Goal: Task Accomplishment & Management: Use online tool/utility

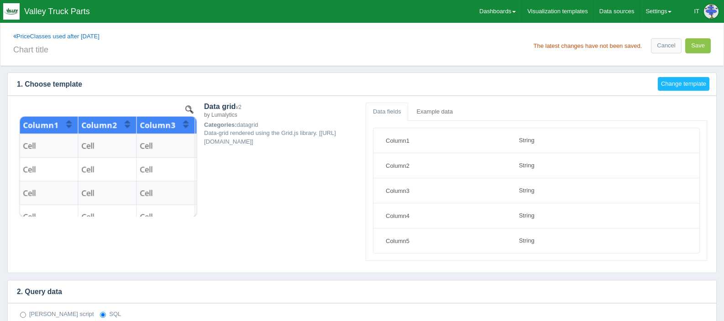
select select "string"
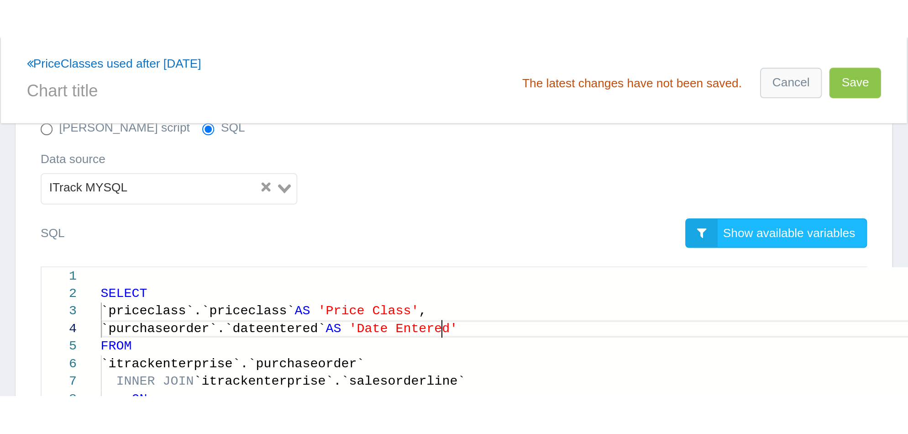
scroll to position [267, 0]
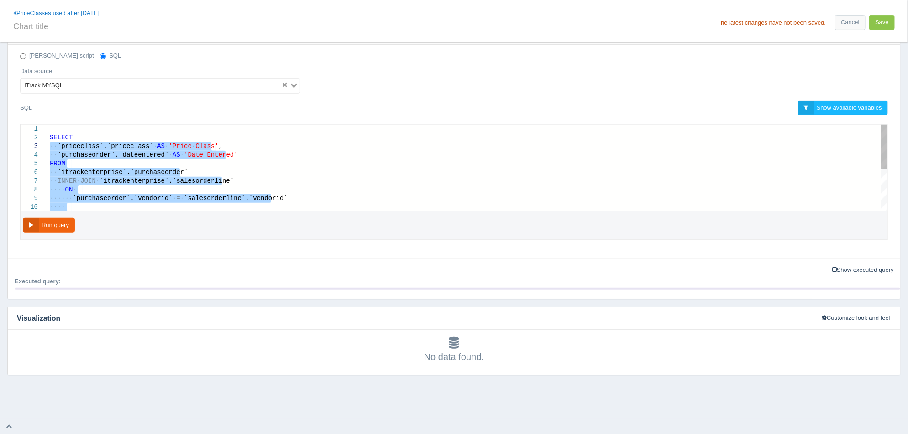
drag, startPoint x: 230, startPoint y: 195, endPoint x: -26, endPoint y: 137, distance: 262.8
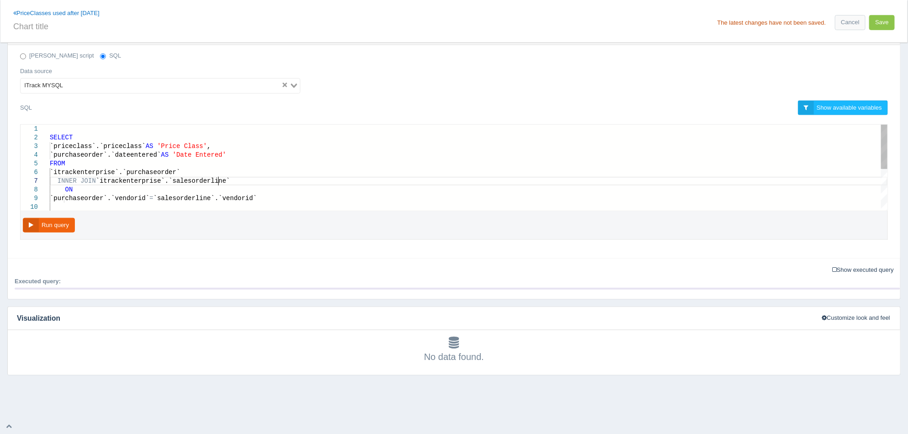
click at [95, 151] on span "`purchaseorder`.`dateentered`" at bounding box center [105, 154] width 111 height 7
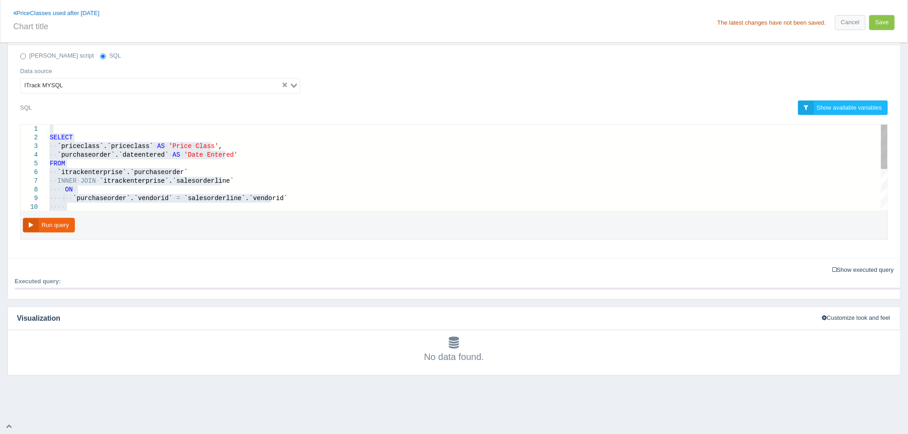
type textarea "SELECT `priceclass`.`priceclass` AS 'Price Class', `purchaseorder`.`dateentered…"
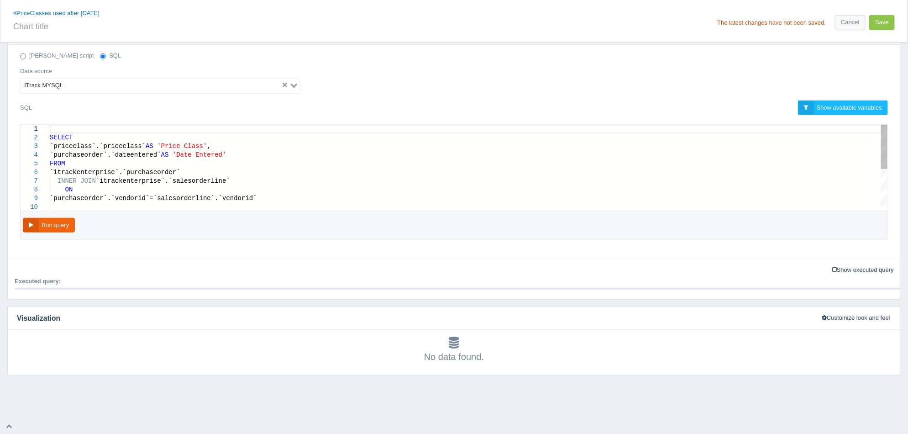
click at [513, 125] on div at bounding box center [469, 129] width 838 height 9
click at [84, 30] on input "text" at bounding box center [231, 26] width 437 height 16
drag, startPoint x: 883, startPoint y: 26, endPoint x: 877, endPoint y: 38, distance: 12.9
click at [724, 38] on div "PriceClasses used after 12-31-24 Price class The latest changes have not been s…" at bounding box center [453, 21] width 907 height 42
drag, startPoint x: 883, startPoint y: 25, endPoint x: 234, endPoint y: 25, distance: 649.3
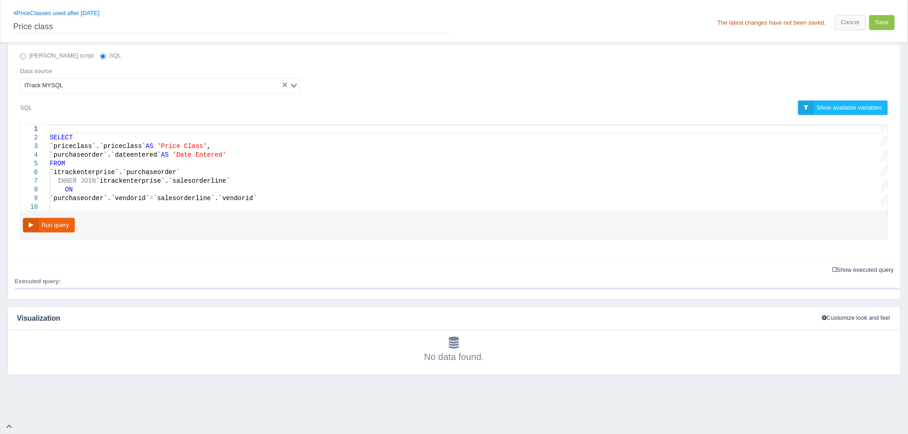
click at [234, 25] on div "PriceClasses used after 12-31-24 Price class The latest changes have not been s…" at bounding box center [453, 21] width 907 height 42
click at [158, 23] on input "Price class" at bounding box center [231, 26] width 437 height 16
type input "Price class - WiP"
click at [724, 23] on button "Save" at bounding box center [882, 22] width 26 height 15
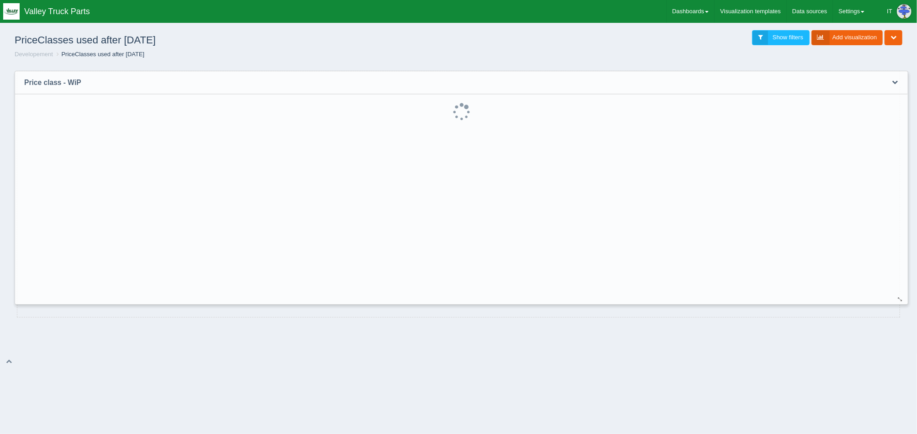
drag, startPoint x: 449, startPoint y: 166, endPoint x: 901, endPoint y: 300, distance: 471.3
click at [901, 300] on div at bounding box center [900, 299] width 7 height 7
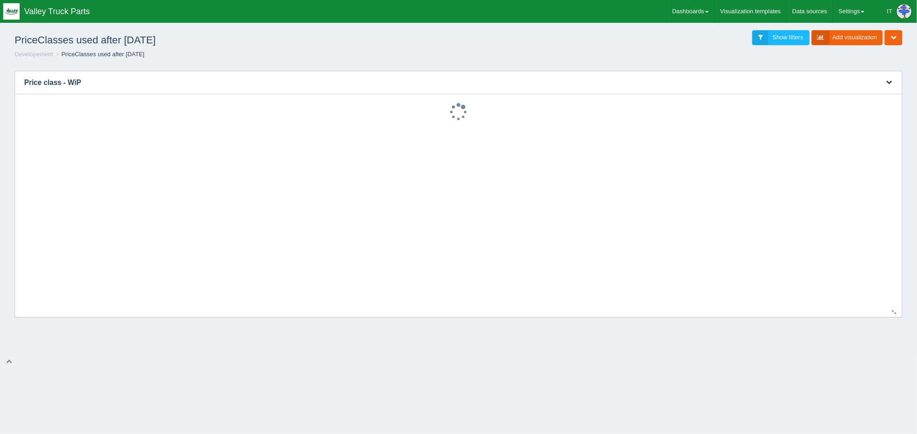
click at [889, 83] on icon "button" at bounding box center [889, 82] width 6 height 6
click at [867, 91] on link "Edit chart" at bounding box center [858, 95] width 73 height 13
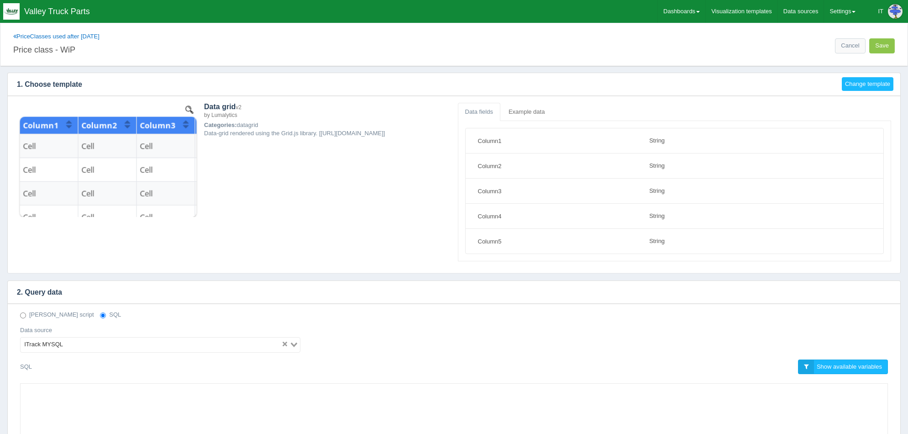
select select "string"
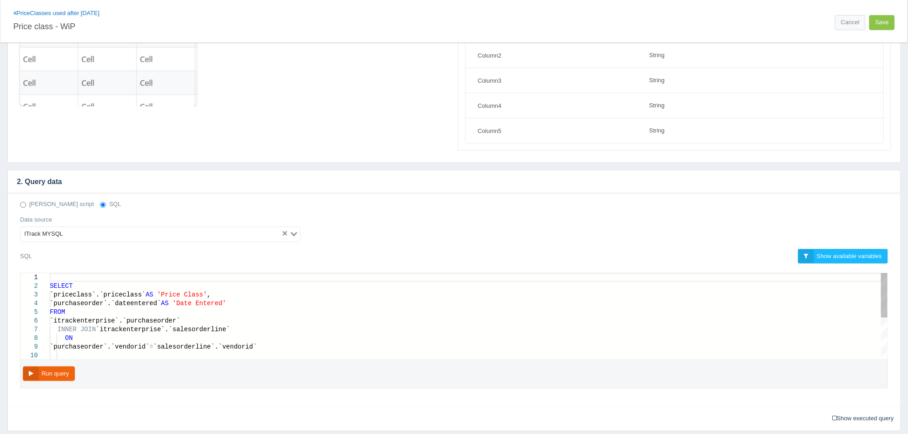
scroll to position [114, 0]
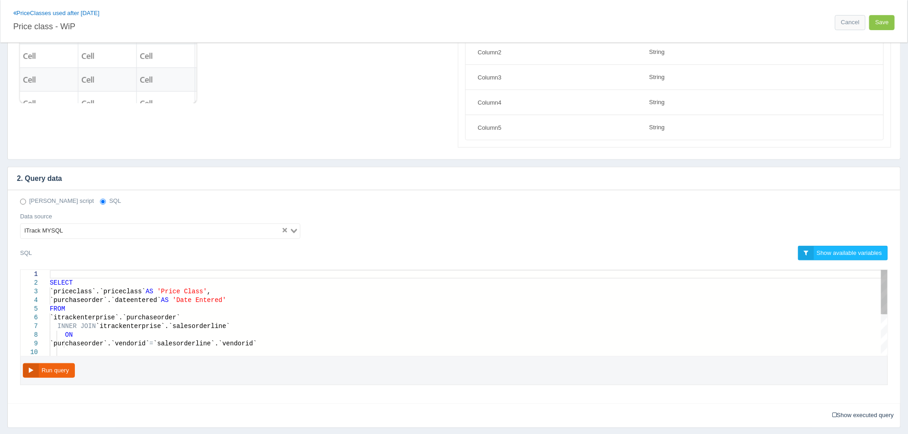
click at [50, 285] on span "SELECT" at bounding box center [61, 282] width 23 height 7
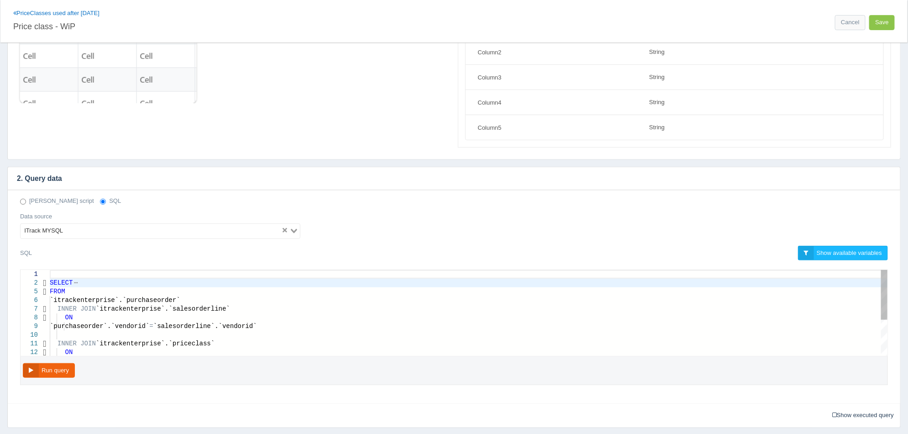
click at [48, 284] on div at bounding box center [45, 283] width 12 height 9
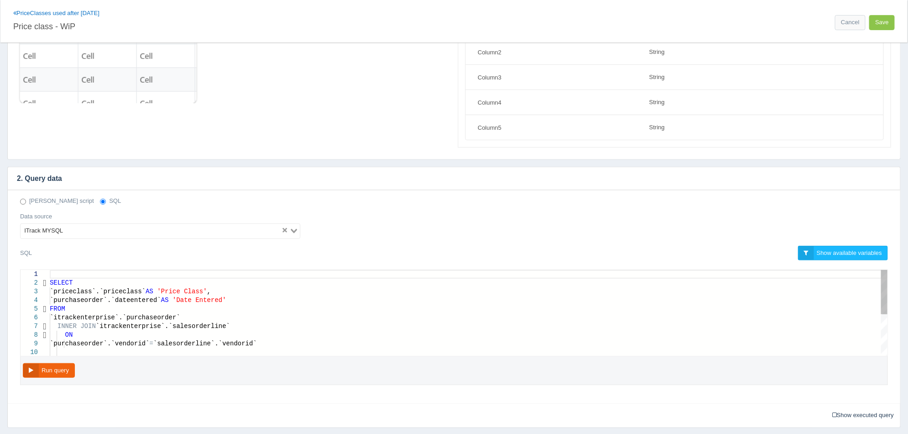
click at [51, 282] on span "SELECT" at bounding box center [61, 282] width 23 height 7
type textarea "--SELECT `priceclass`.`priceclass` AS 'Price Class', `purchaseorder`.`dateenter…"
click at [59, 367] on button "Run query" at bounding box center [49, 370] width 52 height 15
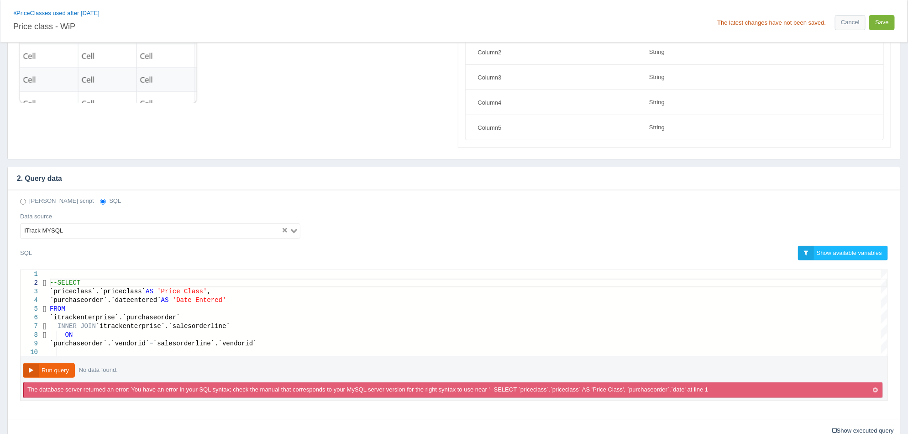
click at [888, 22] on button "Save" at bounding box center [882, 22] width 26 height 15
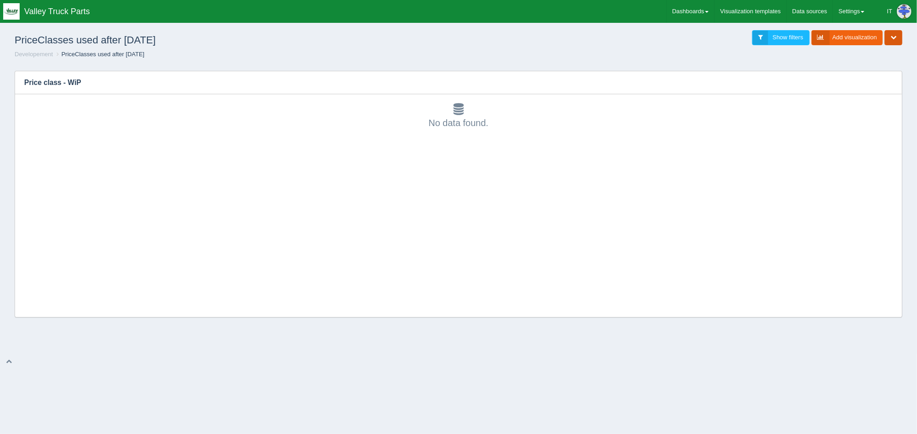
click at [898, 38] on button "button" at bounding box center [893, 37] width 18 height 15
click at [886, 49] on link "Edit dashboard" at bounding box center [863, 51] width 79 height 13
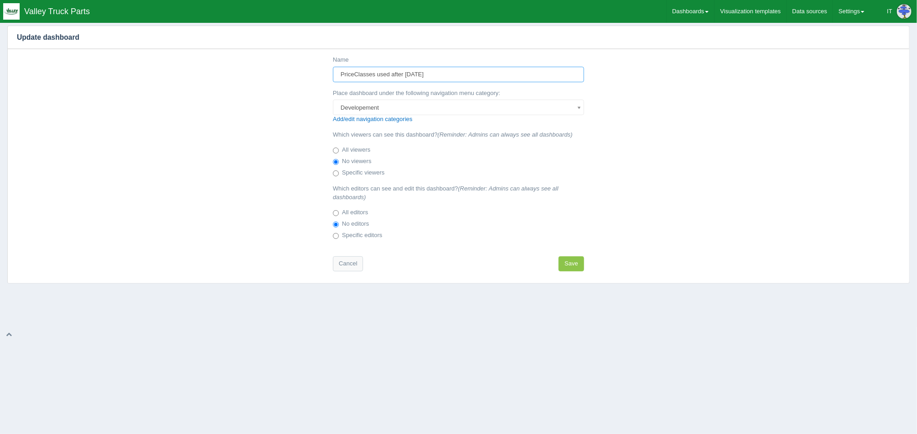
drag, startPoint x: 406, startPoint y: 73, endPoint x: 441, endPoint y: 74, distance: 34.8
click at [441, 74] on input "PriceClasses used after [DATE]" at bounding box center [458, 75] width 251 height 16
type input "PriceClasses used after [DATE]"
click at [565, 267] on button "Save" at bounding box center [571, 263] width 26 height 15
